Goal: Find specific page/section: Find specific page/section

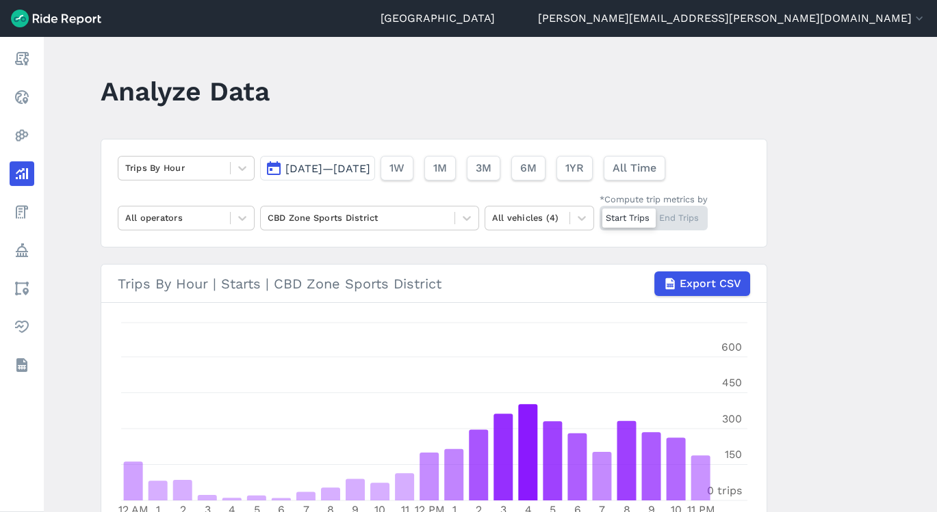
click at [34, 220] on link "Fees" at bounding box center [22, 212] width 25 height 25
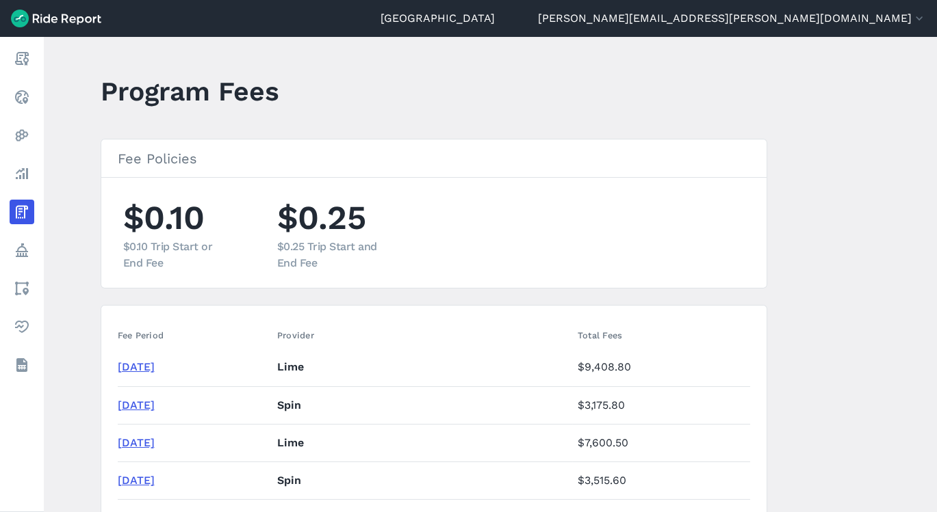
click at [155, 365] on link "[DATE]" at bounding box center [136, 367] width 37 height 13
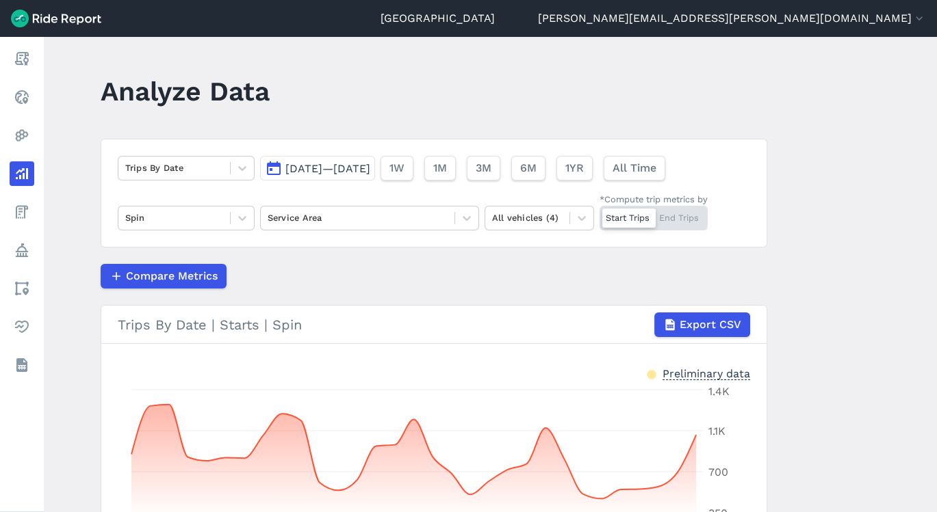
click at [235, 218] on icon at bounding box center [242, 218] width 14 height 14
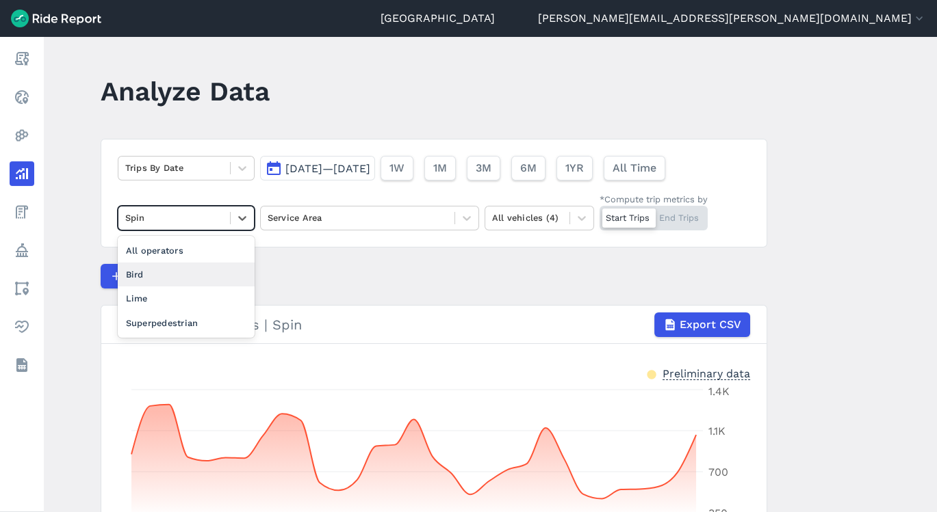
click at [213, 276] on div "Bird" at bounding box center [186, 275] width 137 height 24
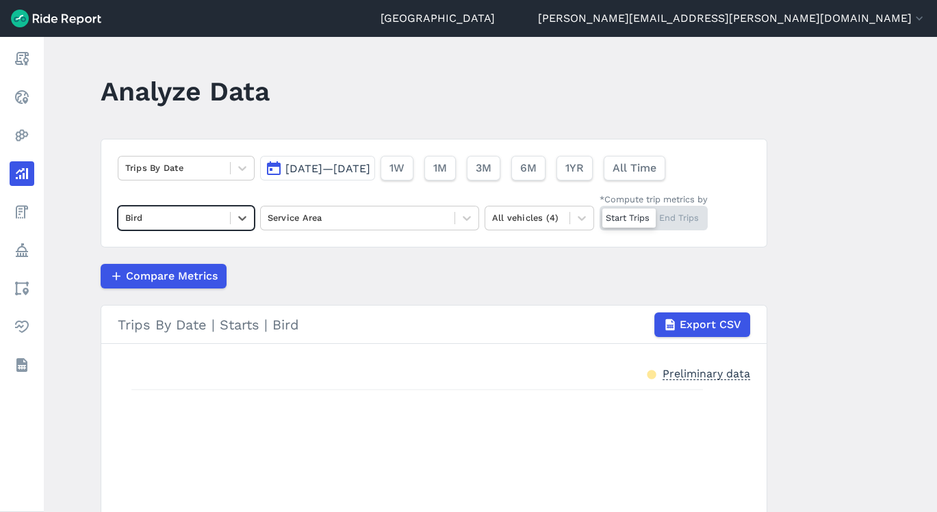
click at [242, 217] on icon at bounding box center [242, 218] width 8 height 5
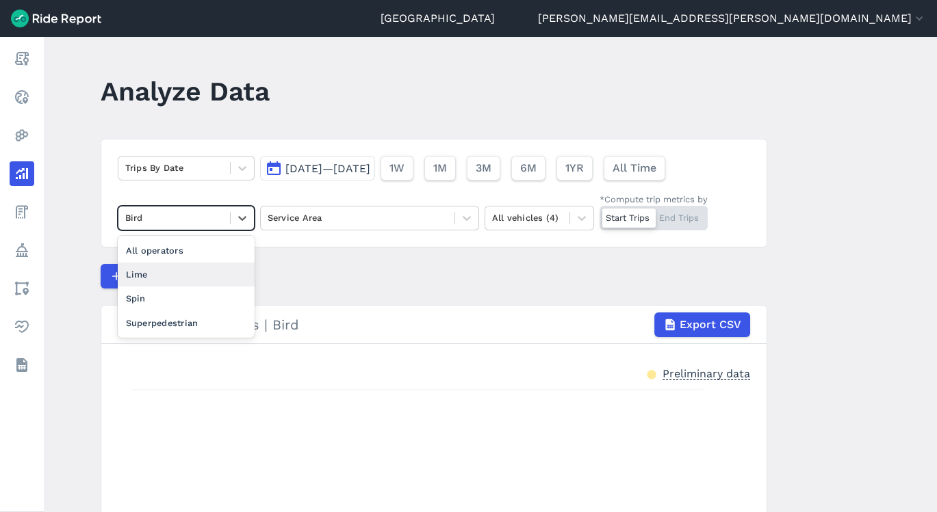
drag, startPoint x: 217, startPoint y: 296, endPoint x: 222, endPoint y: 278, distance: 18.4
click at [222, 278] on div "All operators Lime Spin Superpedestrian" at bounding box center [186, 287] width 137 height 102
click at [222, 278] on div "Lime" at bounding box center [186, 275] width 137 height 24
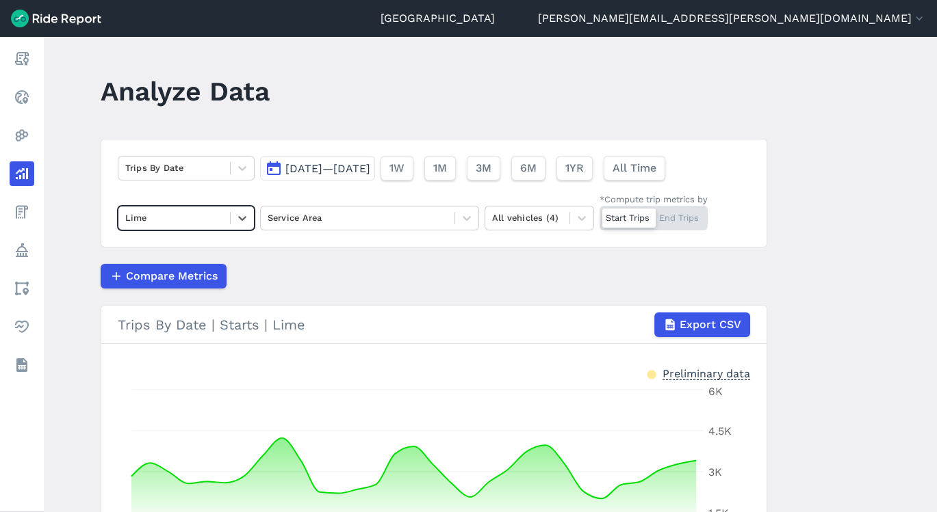
scroll to position [196, 0]
